Goal: Information Seeking & Learning: Stay updated

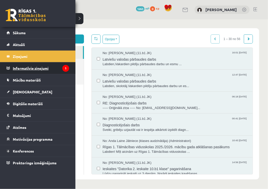
click at [34, 70] on legend "Informatīvie ziņojumi 1" at bounding box center [41, 68] width 56 height 12
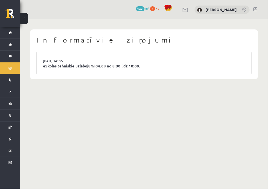
click at [93, 93] on body "0 Dāvanas 1263 mP 0 xp Vladimirs Guščins Sākums Aktuāli Kā mācīties eSKOLĀ Kont…" at bounding box center [134, 94] width 268 height 189
click at [64, 63] on link "eSkolas tehniskie uzlabojumi 04.09 no 8:30 līdz 10:00." at bounding box center [144, 66] width 202 height 6
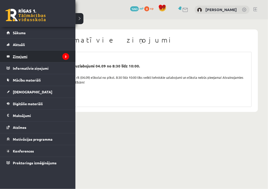
click at [29, 54] on legend "Ziņojumi 3" at bounding box center [41, 57] width 56 height 12
